Goal: Task Accomplishment & Management: Complete application form

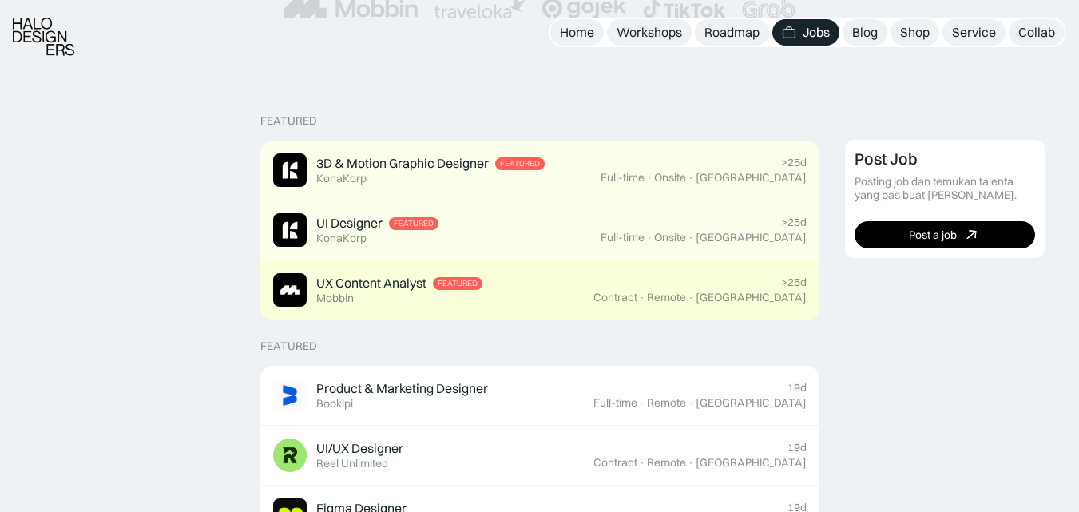
scroll to position [559, 0]
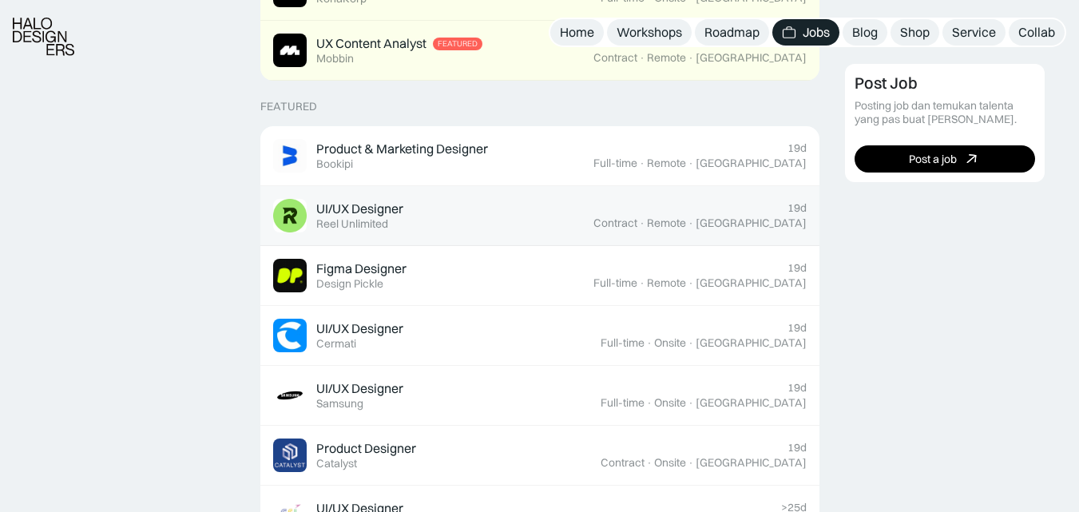
click at [467, 208] on div "UI/UX Designer Featured Reel Unlimited" at bounding box center [433, 216] width 320 height 34
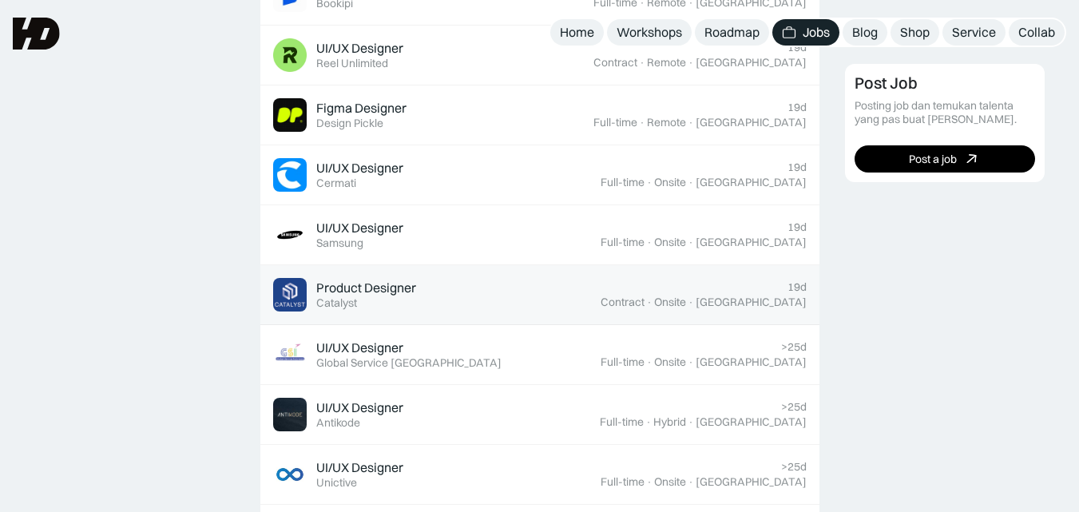
scroll to position [719, 0]
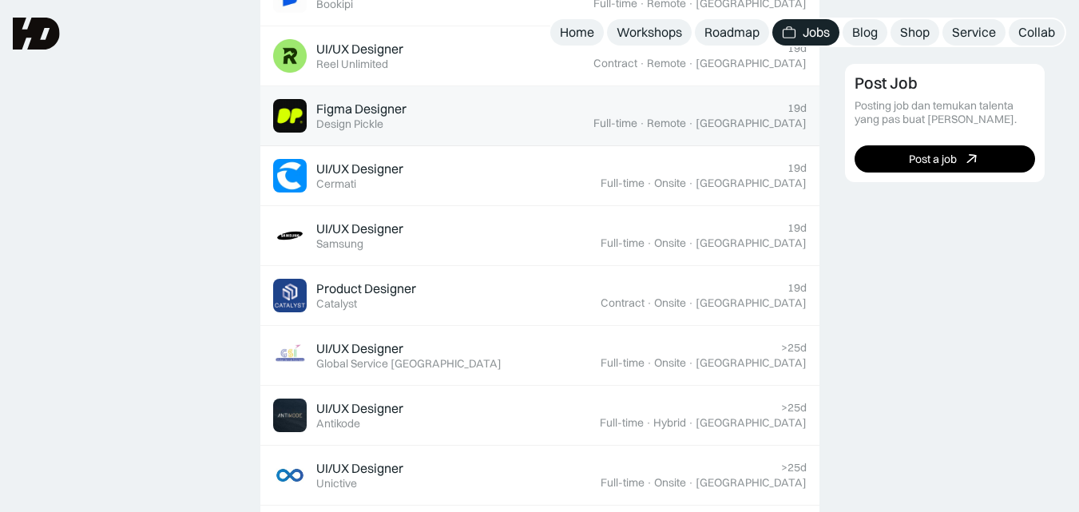
click at [553, 115] on div "Figma Designer Featured Design Pickle" at bounding box center [433, 116] width 320 height 34
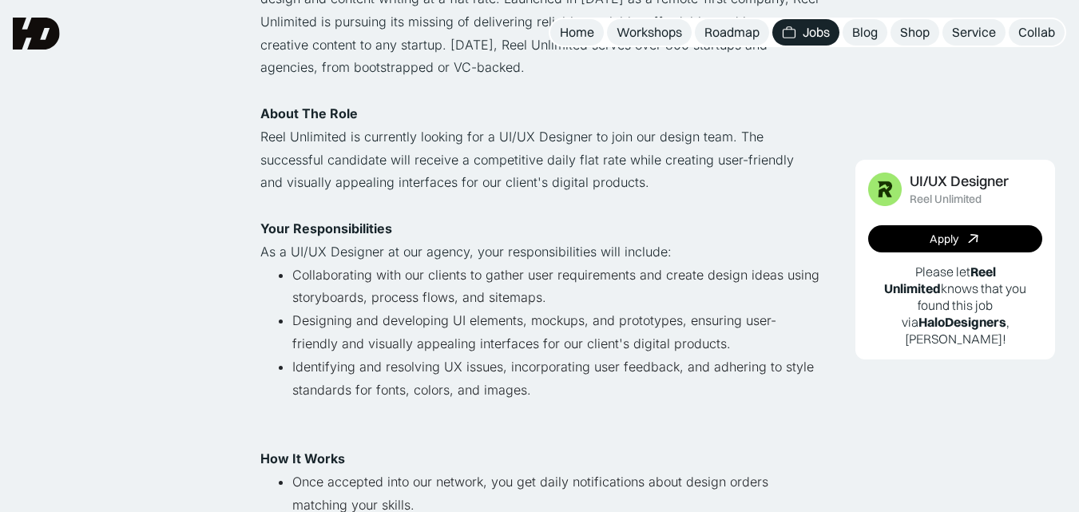
scroll to position [80, 0]
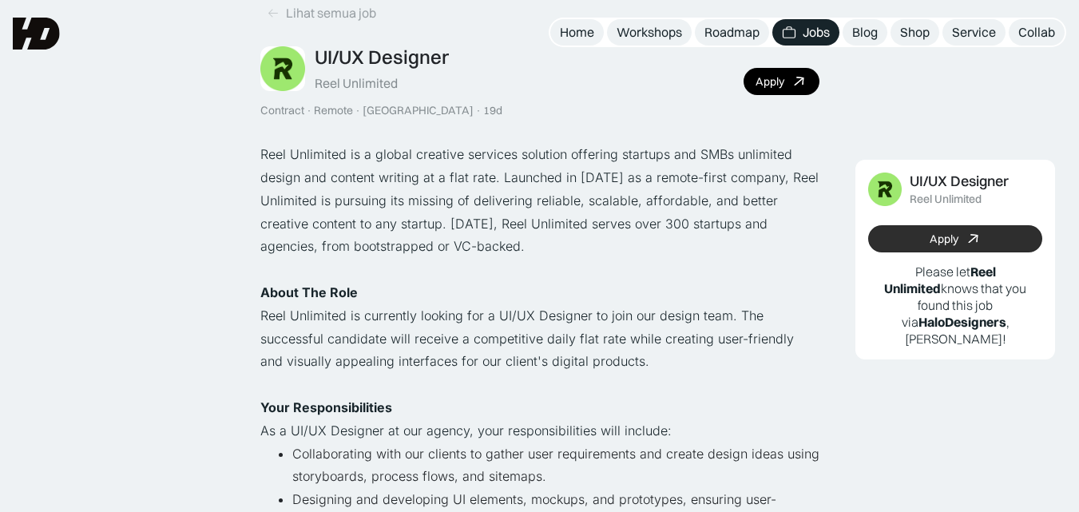
click at [930, 233] on div "Apply" at bounding box center [944, 239] width 29 height 14
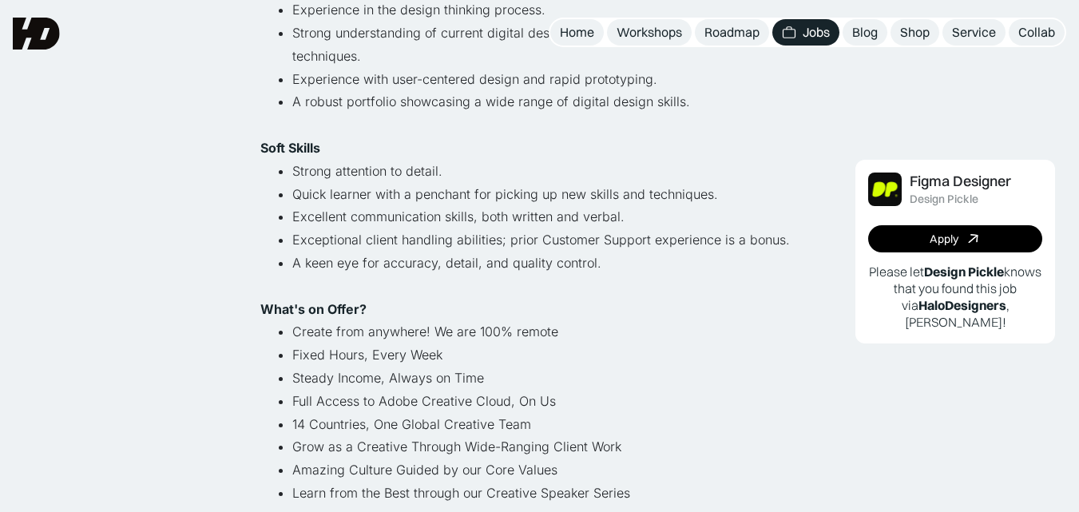
scroll to position [878, 0]
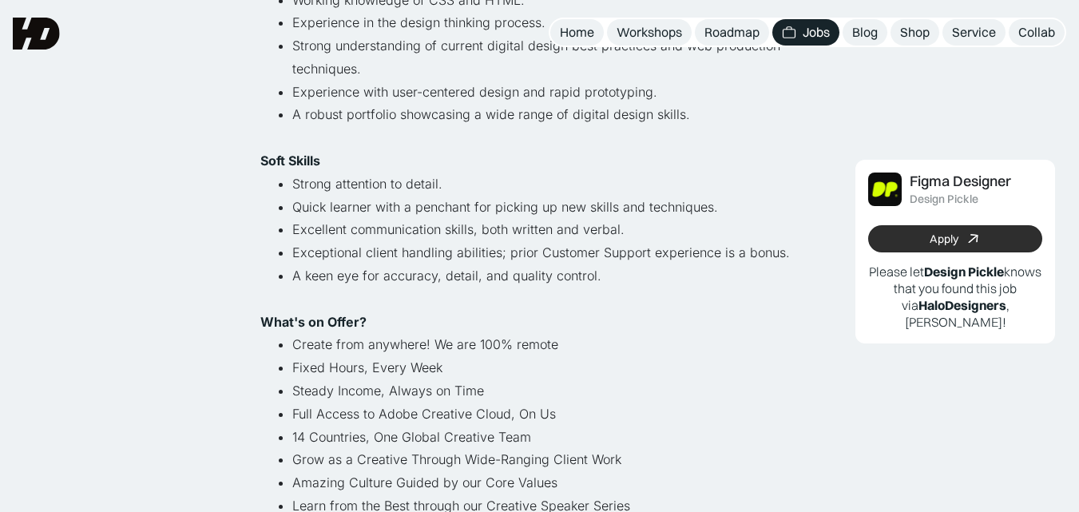
click at [940, 237] on div "Apply" at bounding box center [944, 239] width 29 height 14
